Goal: Entertainment & Leisure: Consume media (video, audio)

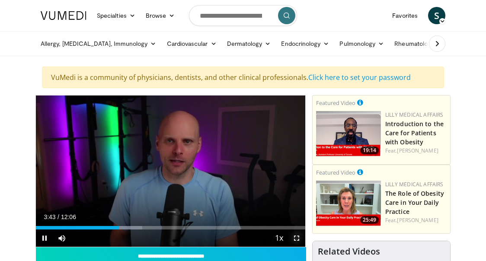
click at [299, 238] on span "Video Player" at bounding box center [296, 237] width 17 height 17
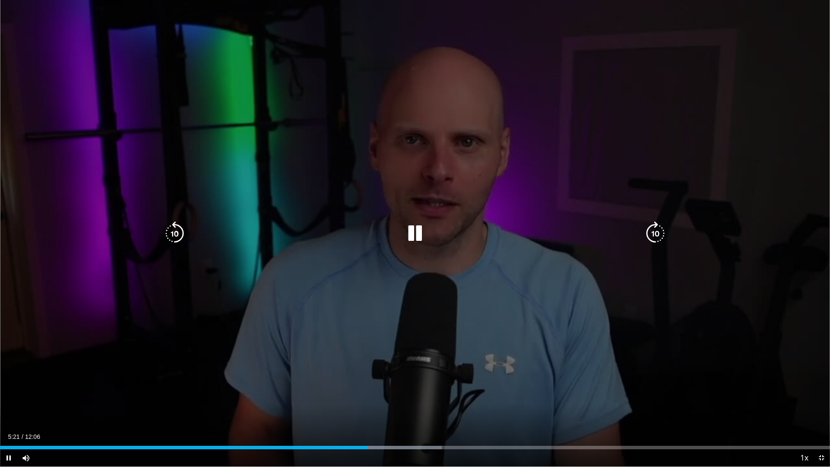
click at [411, 233] on icon "Video Player" at bounding box center [415, 233] width 24 height 24
click at [415, 232] on icon "Video Player" at bounding box center [415, 233] width 24 height 24
click at [485, 233] on icon "Video Player" at bounding box center [655, 233] width 24 height 24
click at [485, 232] on icon "Video Player" at bounding box center [655, 233] width 24 height 24
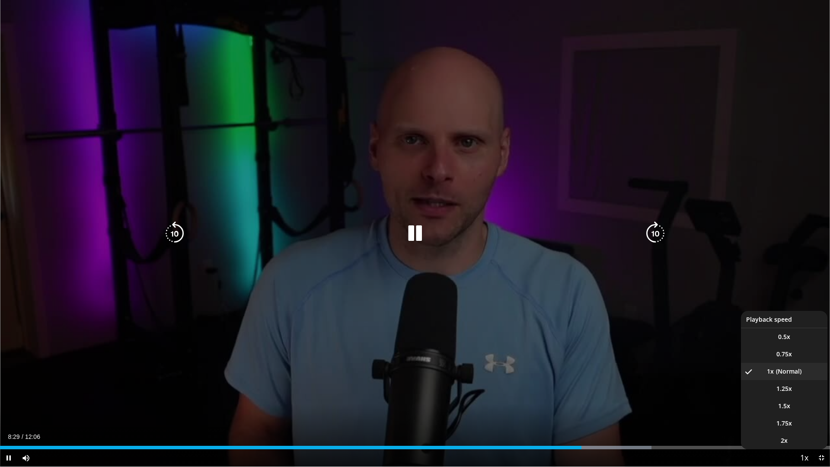
click at [485, 261] on span "Video Player" at bounding box center [804, 457] width 12 height 17
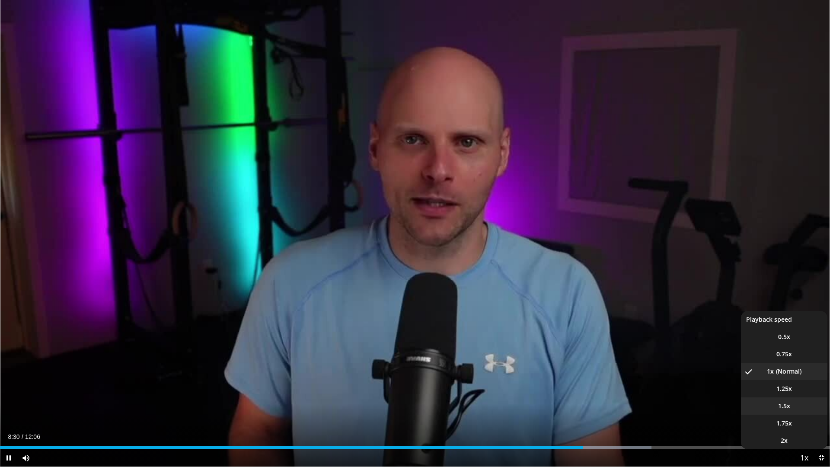
click at [485, 261] on span "1.5x" at bounding box center [784, 405] width 12 height 9
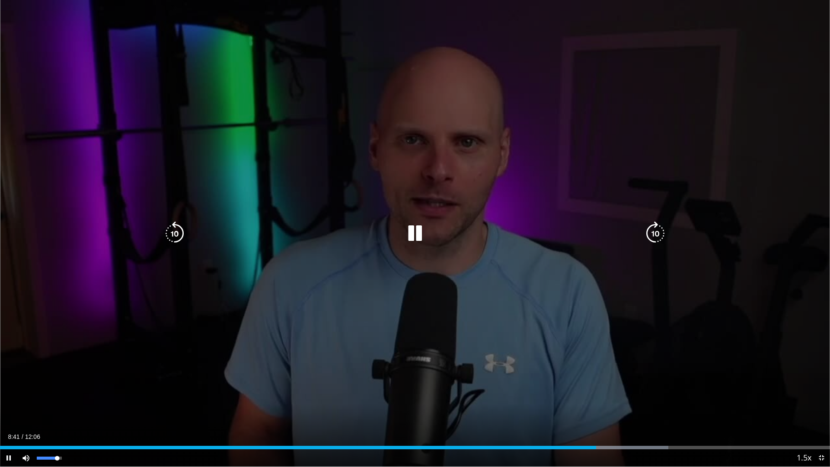
click at [57, 261] on div "Volume Level" at bounding box center [47, 457] width 20 height 3
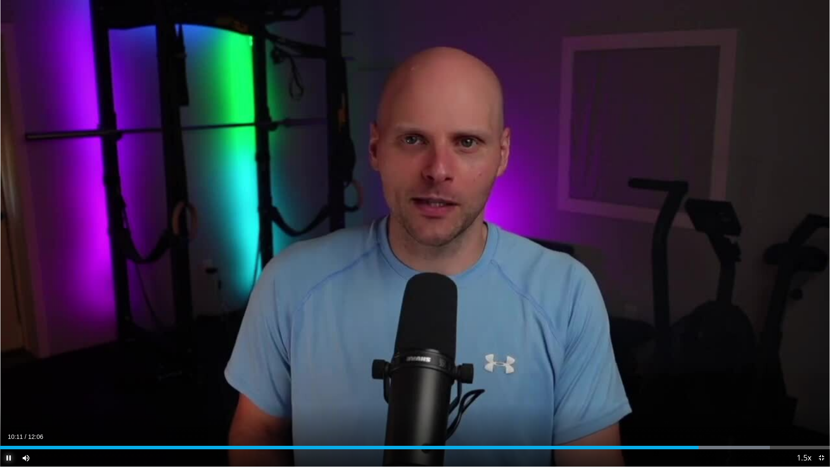
drag, startPoint x: 6, startPoint y: 457, endPoint x: 18, endPoint y: 452, distance: 13.4
click at [6, 261] on span "Video Player" at bounding box center [8, 457] width 17 height 17
